Goal: Task Accomplishment & Management: Manage account settings

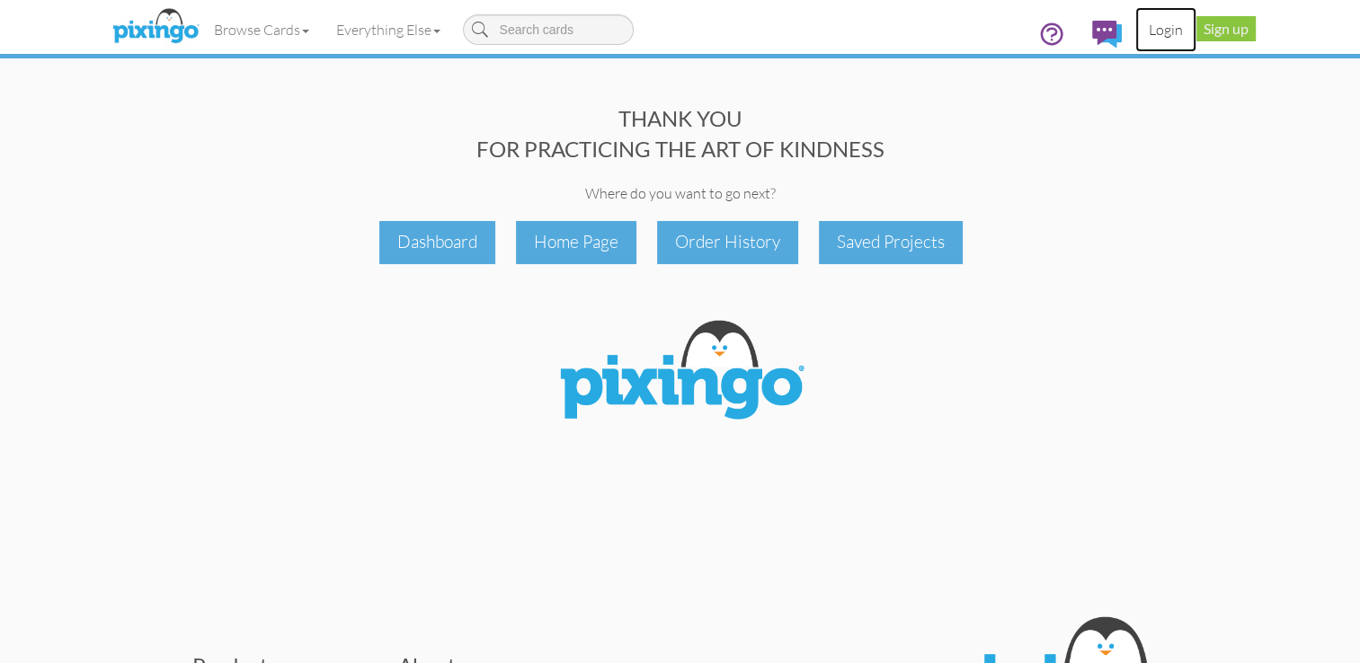
click at [1164, 32] on link "Login" at bounding box center [1165, 29] width 61 height 45
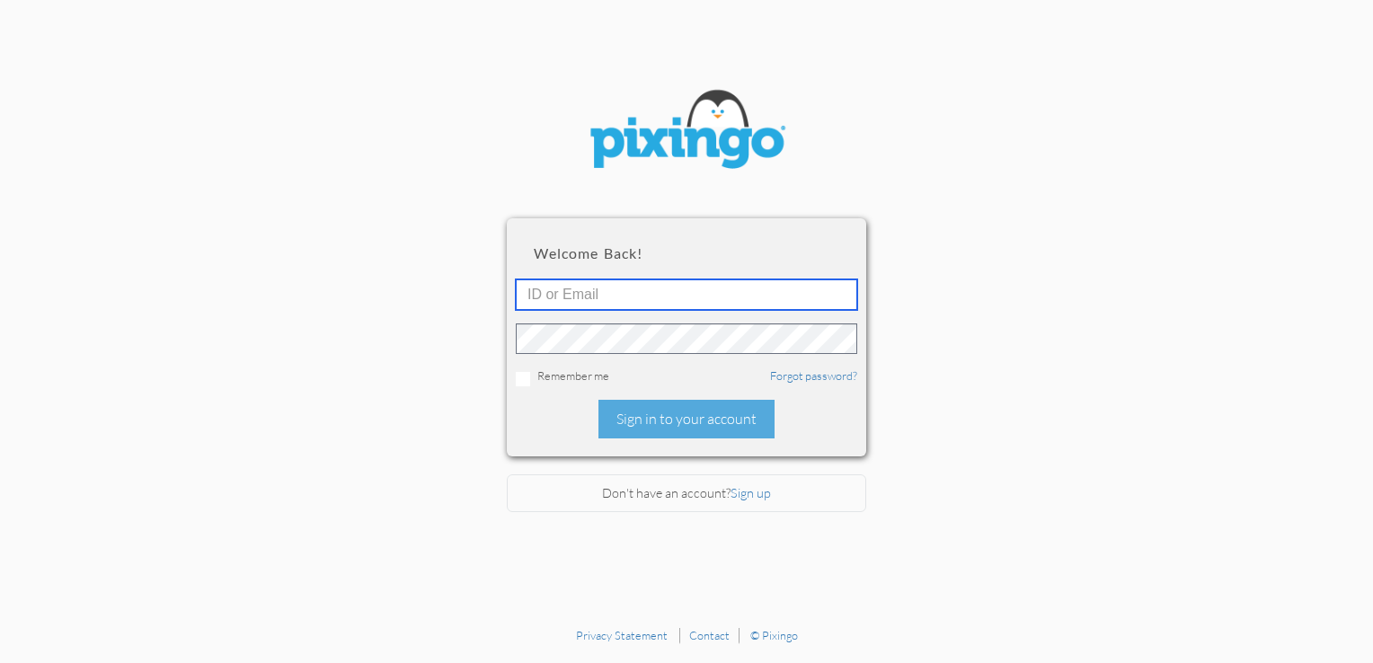
type input "5725"
click at [520, 377] on input "checkbox" at bounding box center [523, 379] width 14 height 14
checkbox input "true"
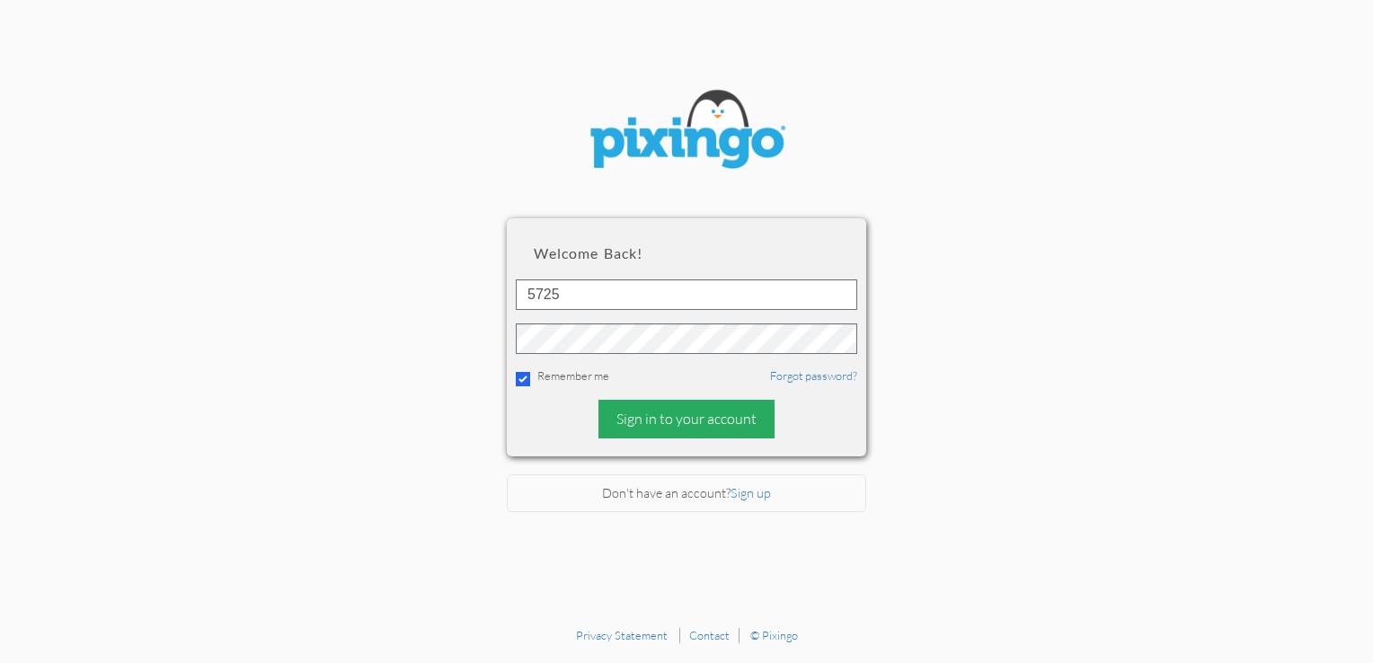
click at [676, 413] on div "Sign in to your account" at bounding box center [687, 419] width 176 height 39
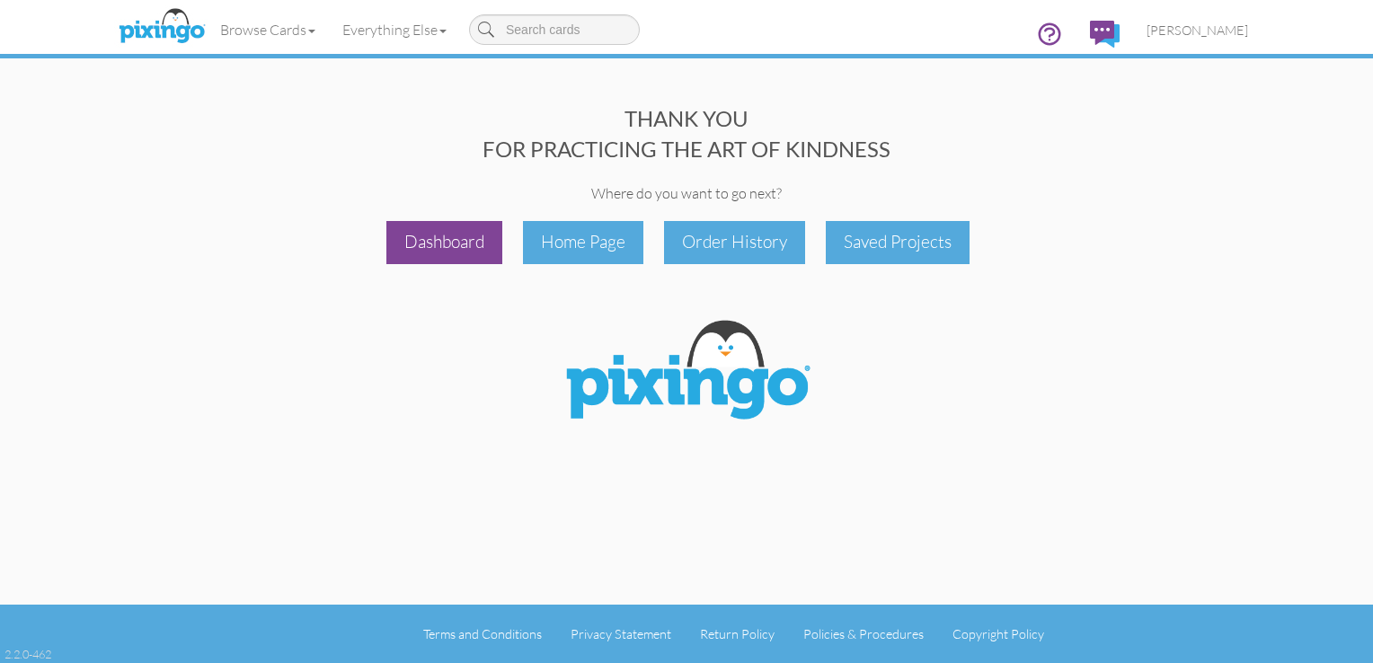
click at [466, 240] on div "Dashboard" at bounding box center [444, 242] width 116 height 42
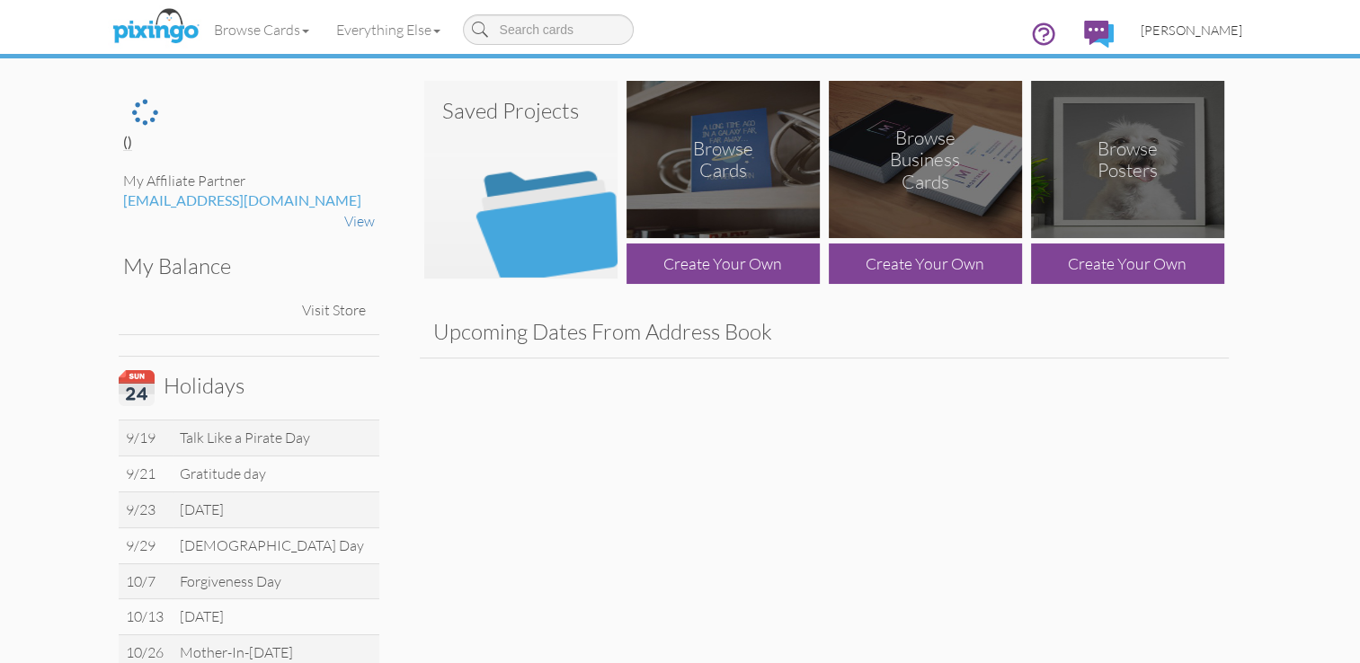
click at [1197, 26] on span "Greg Collins" at bounding box center [1192, 29] width 102 height 15
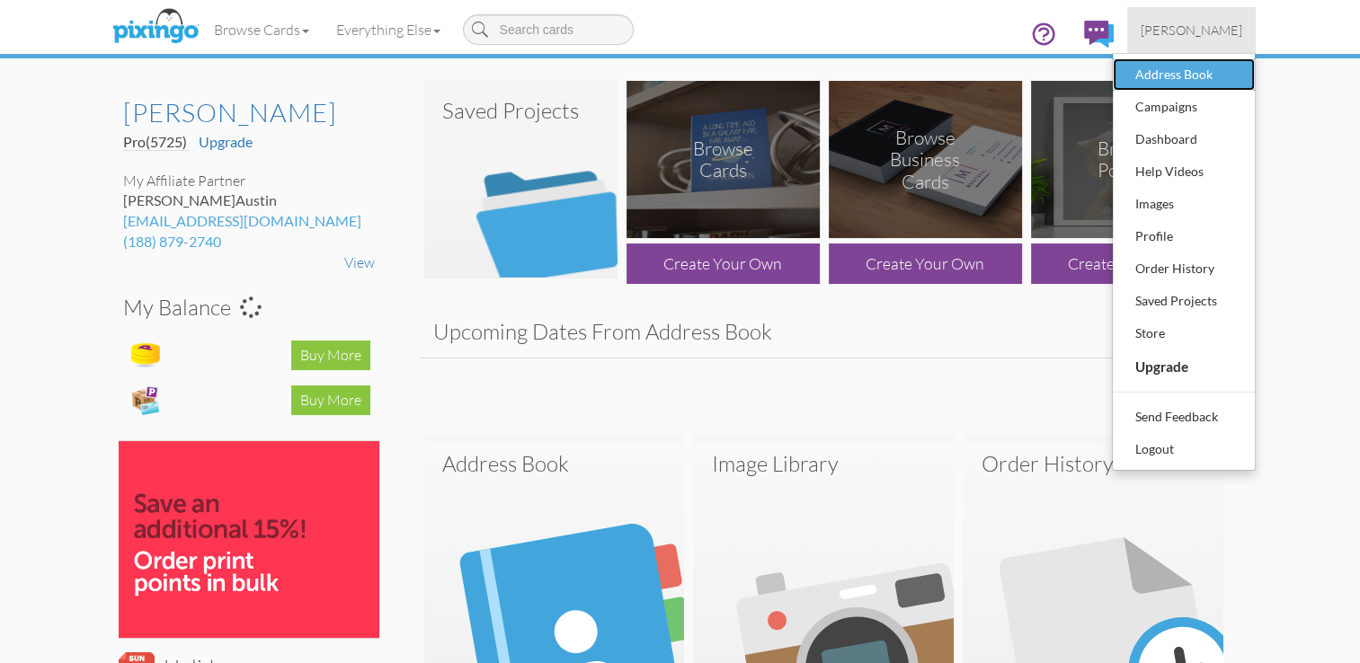
click at [1182, 75] on div "Address Book" at bounding box center [1184, 74] width 106 height 27
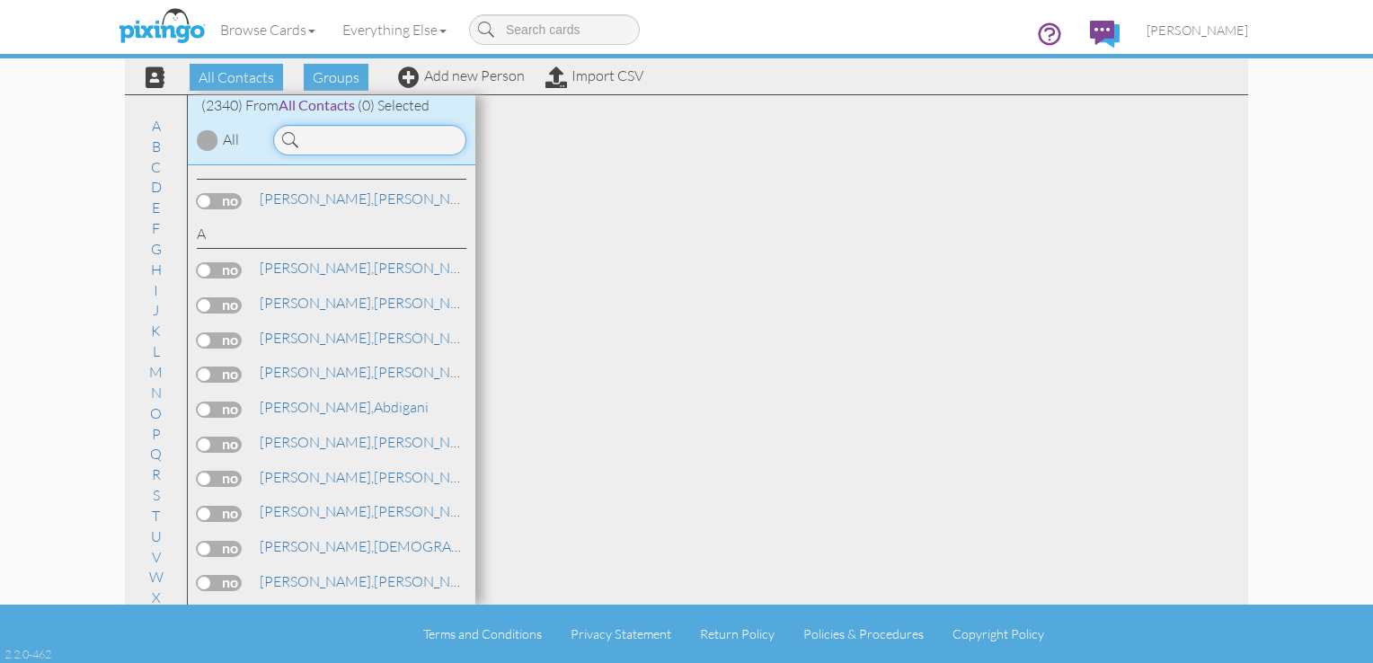
click at [358, 142] on input at bounding box center [369, 140] width 193 height 31
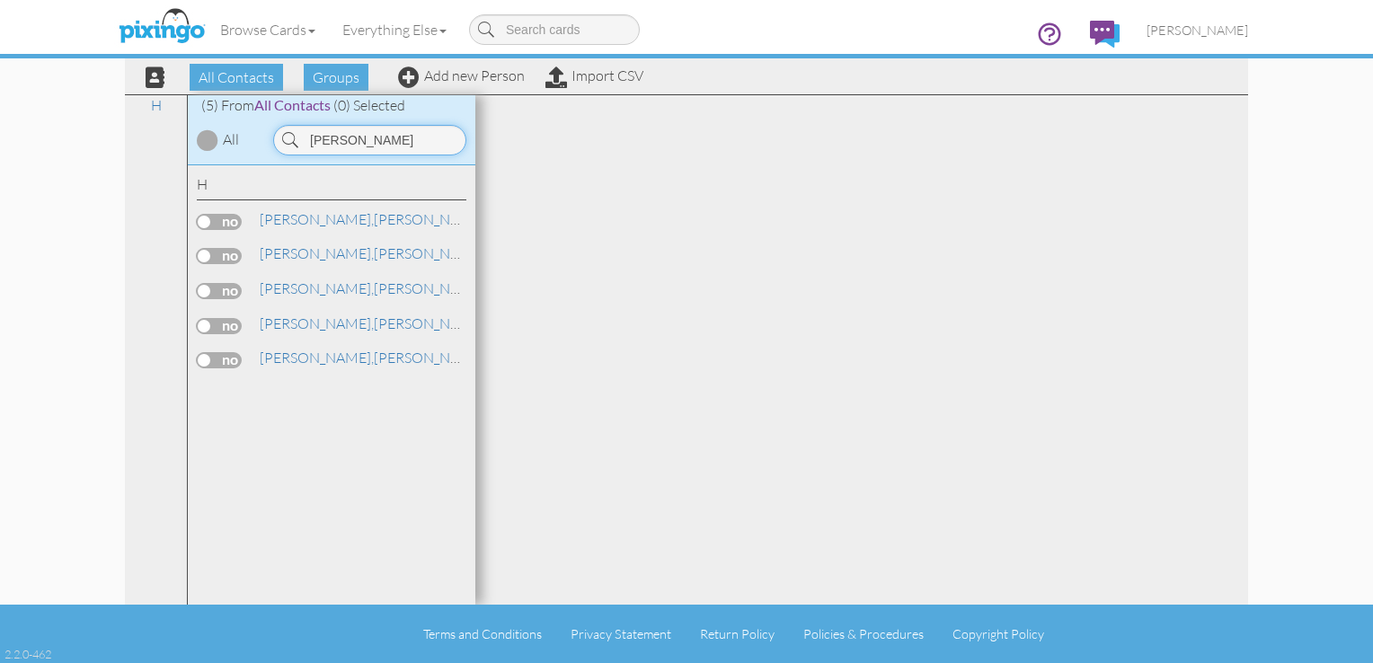
type input "herman"
click at [226, 288] on label at bounding box center [219, 291] width 45 height 16
click at [0, 0] on input "checkbox" at bounding box center [0, 0] width 0 height 0
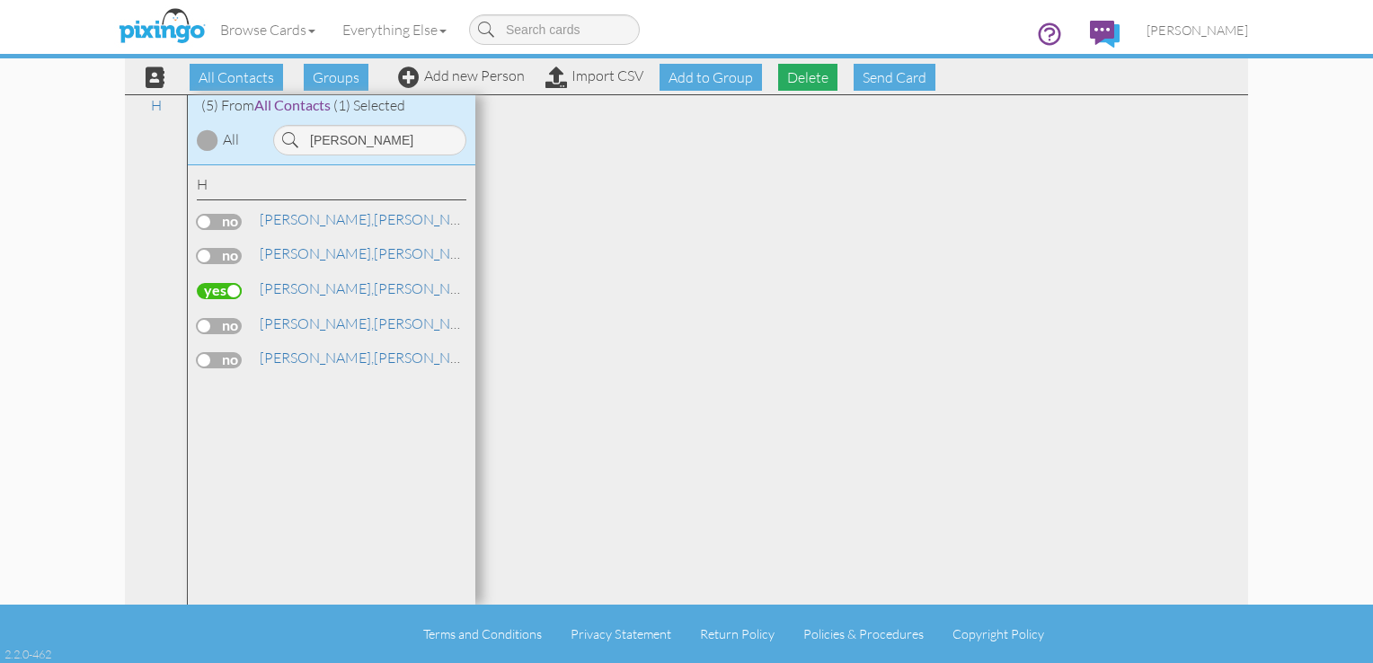
click at [804, 81] on span "Delete" at bounding box center [807, 77] width 59 height 27
